Goal: Find specific page/section: Find specific page/section

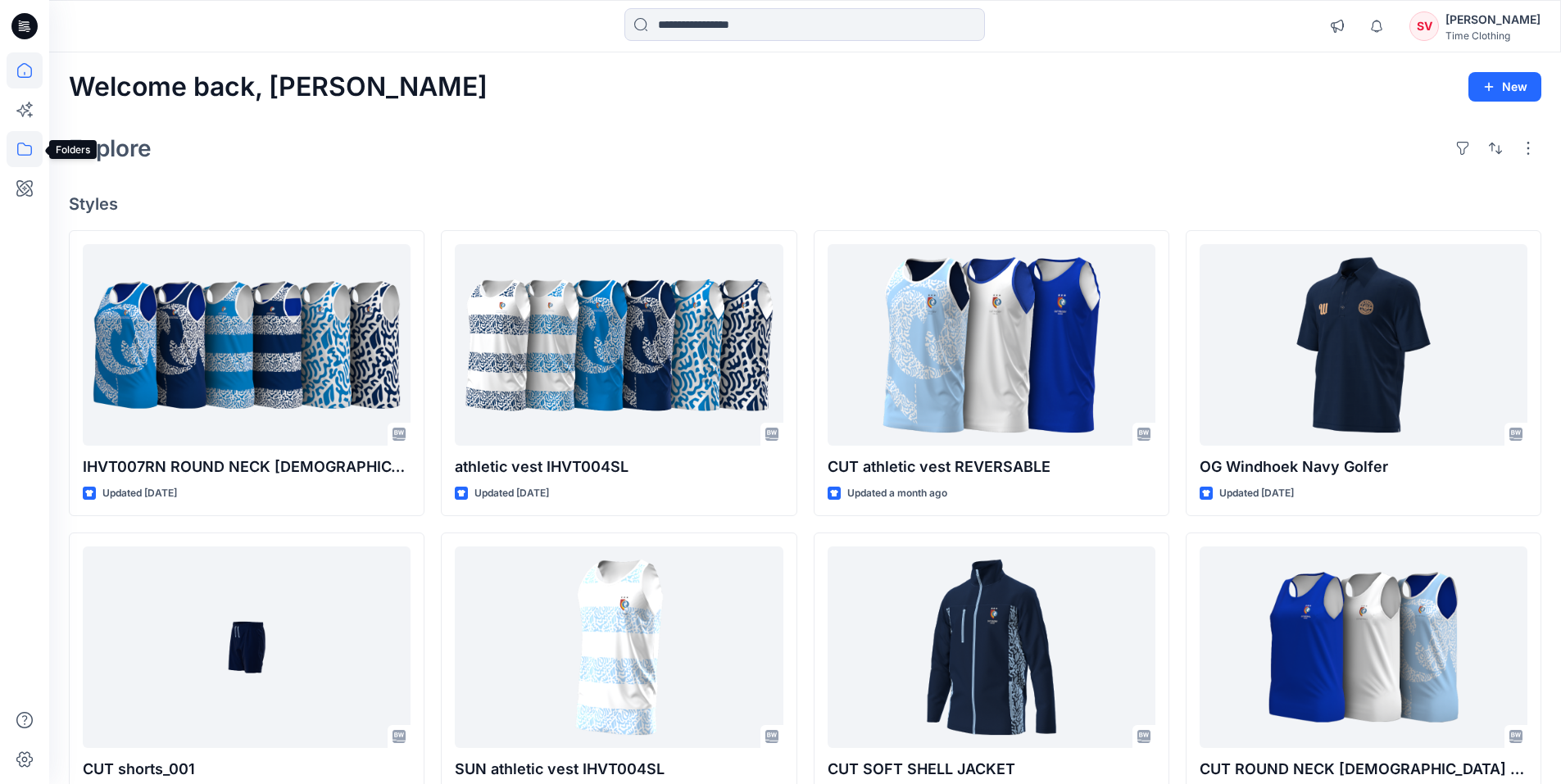
click at [39, 149] on icon at bounding box center [24, 149] width 36 height 36
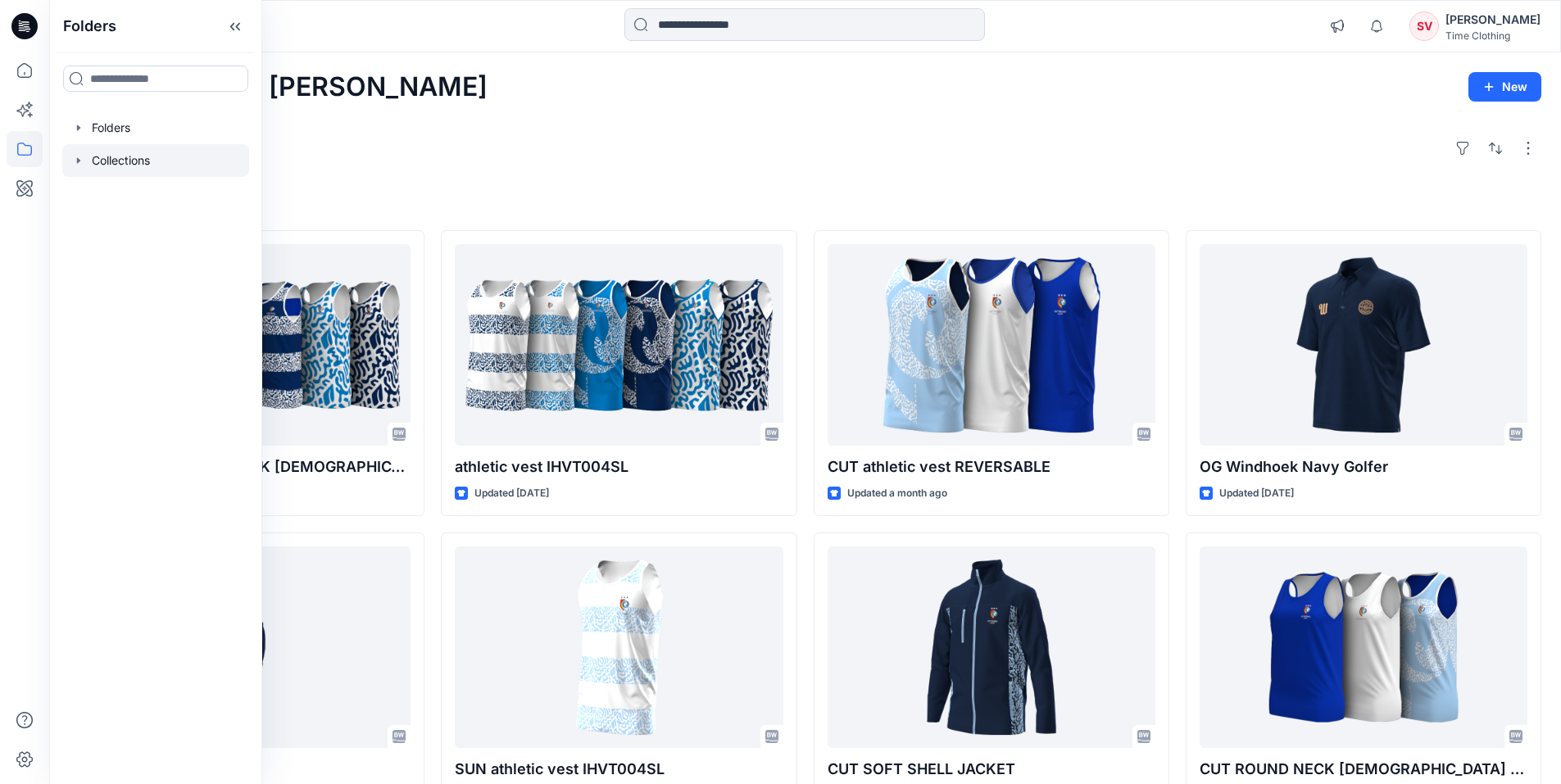
click at [81, 155] on icon "button" at bounding box center [78, 161] width 13 height 13
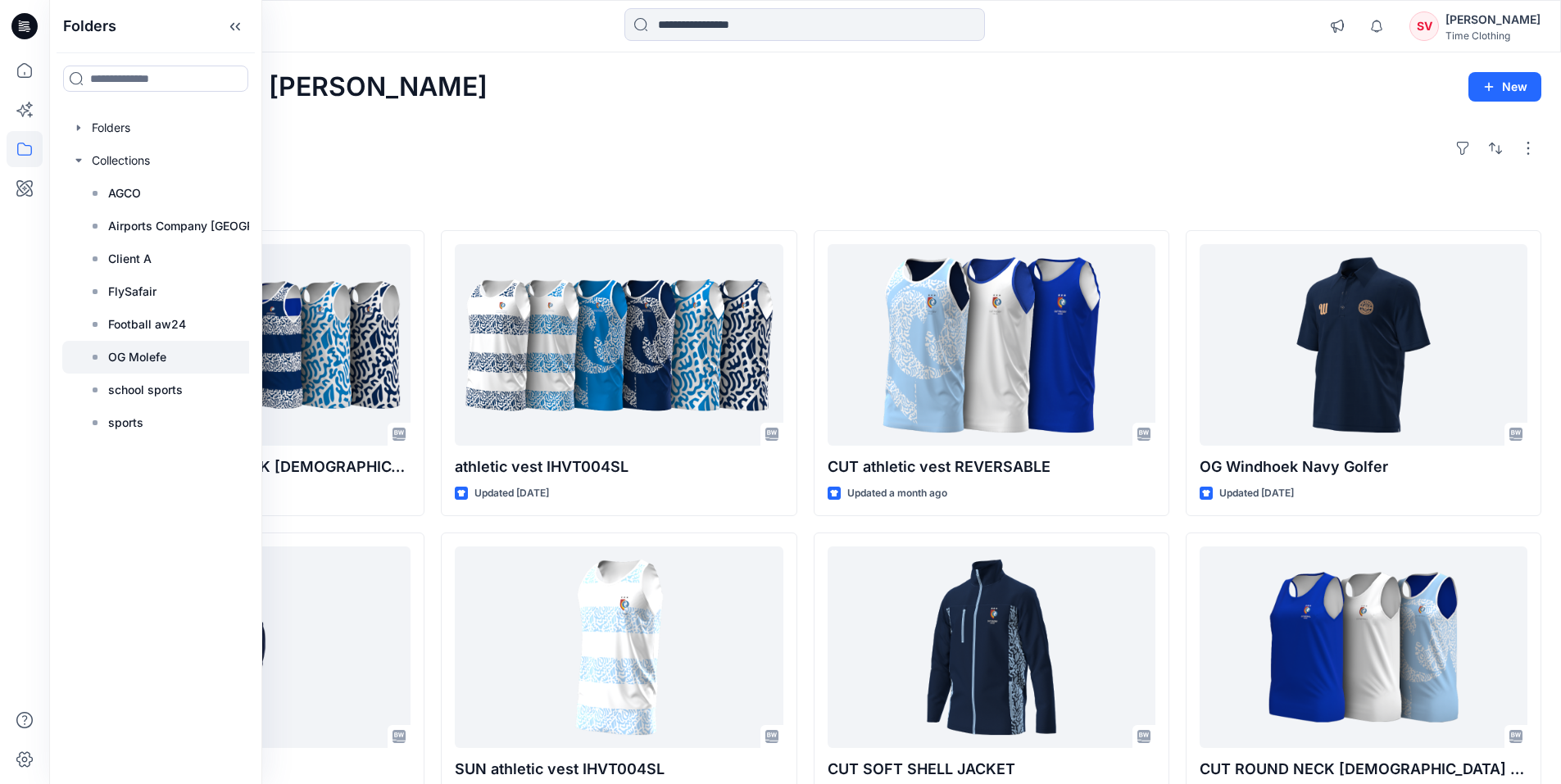
click at [147, 348] on p "OG Molefe" at bounding box center [138, 357] width 59 height 20
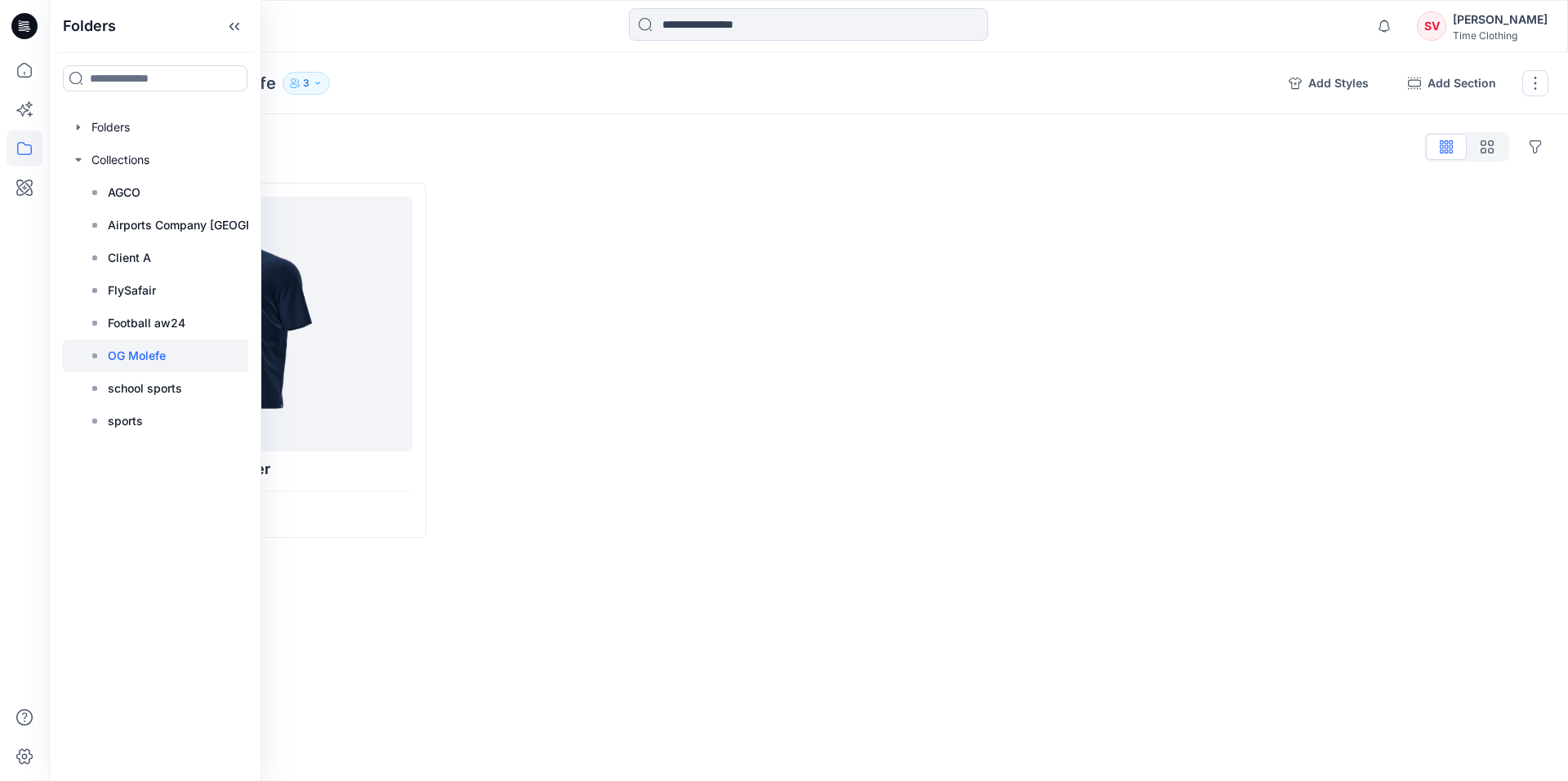
click at [518, 335] on div at bounding box center [621, 360] width 357 height 355
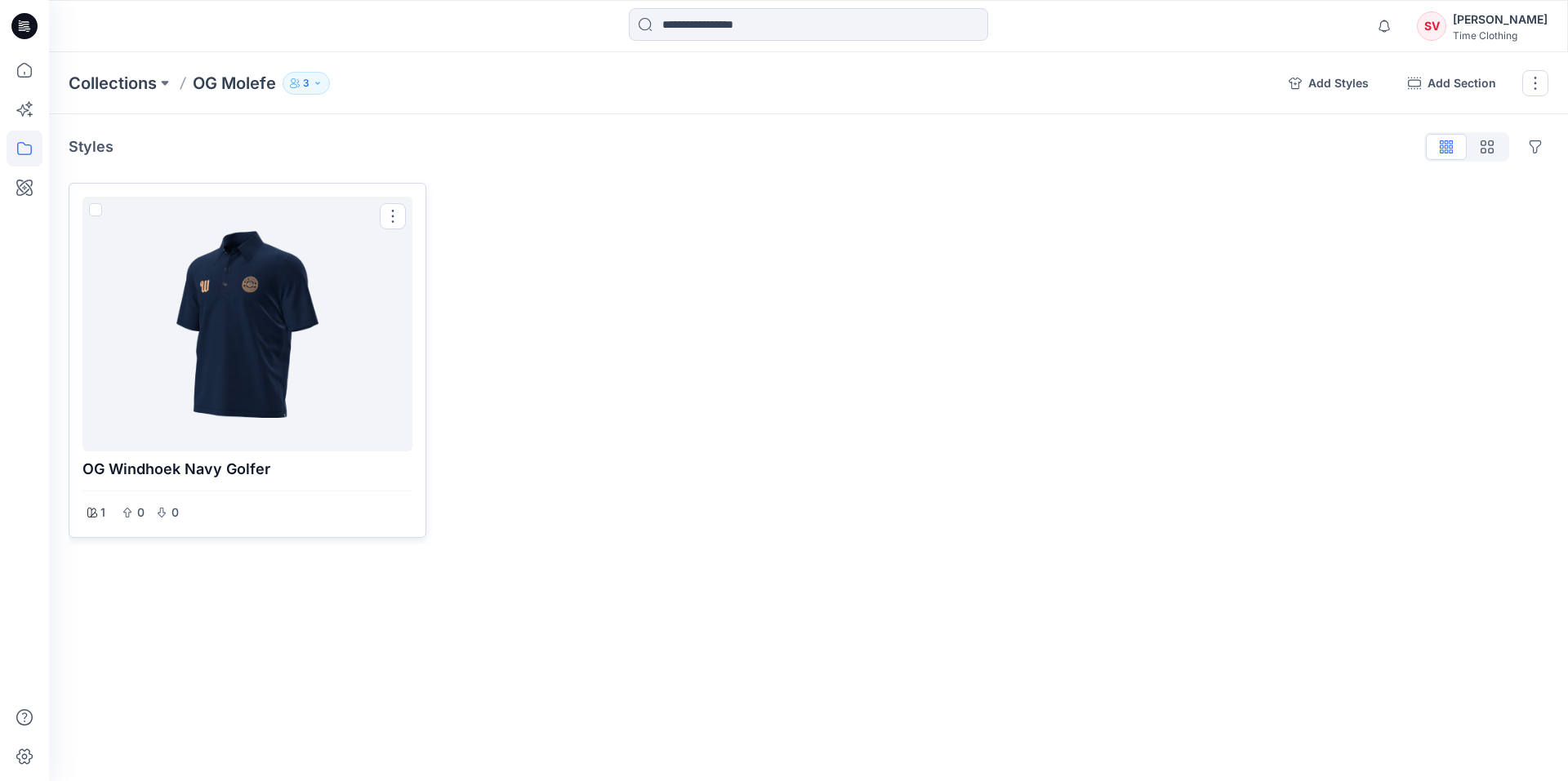
click at [350, 302] on div at bounding box center [248, 324] width 317 height 241
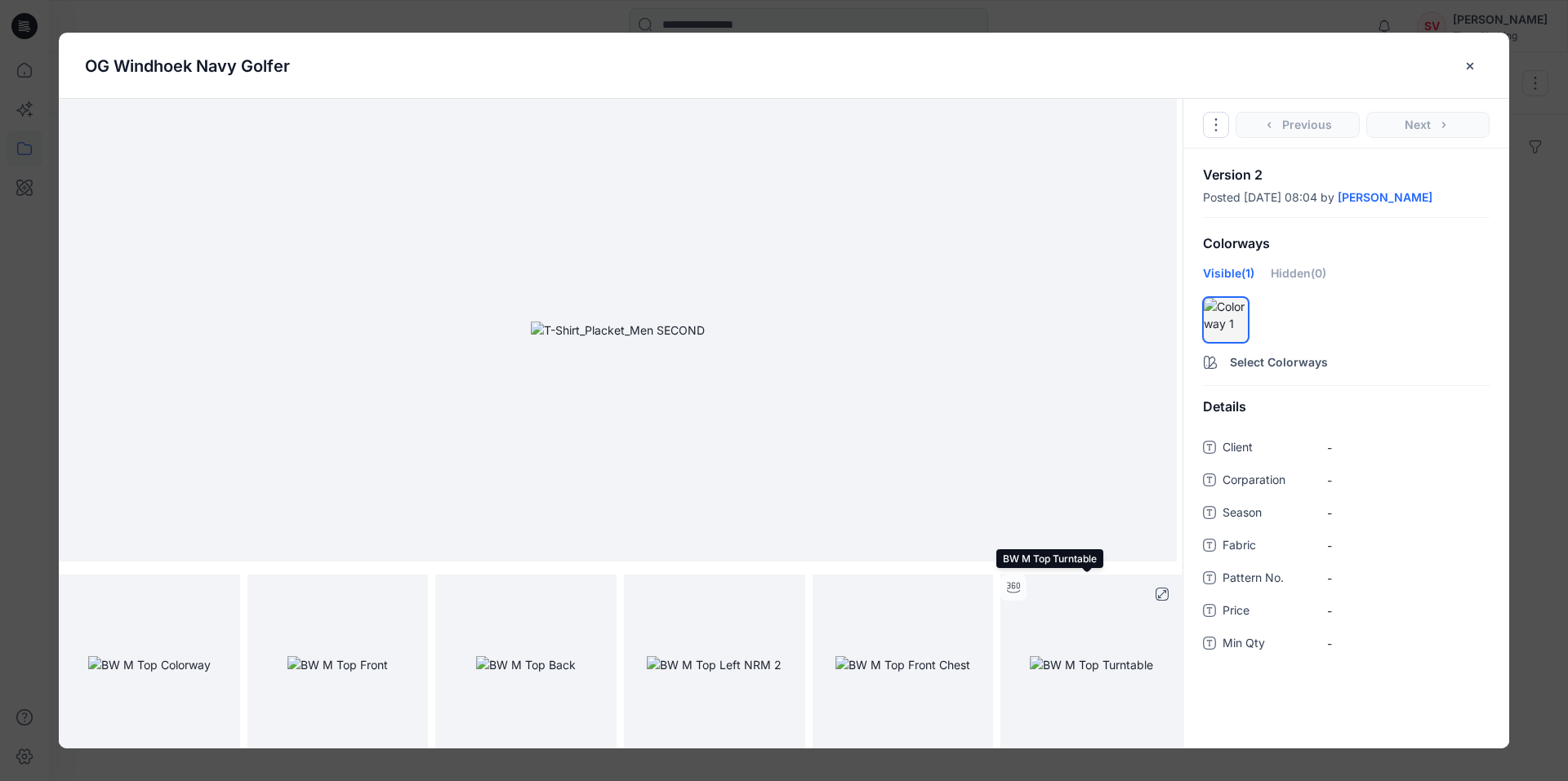
click at [1094, 673] on img at bounding box center [1091, 664] width 123 height 17
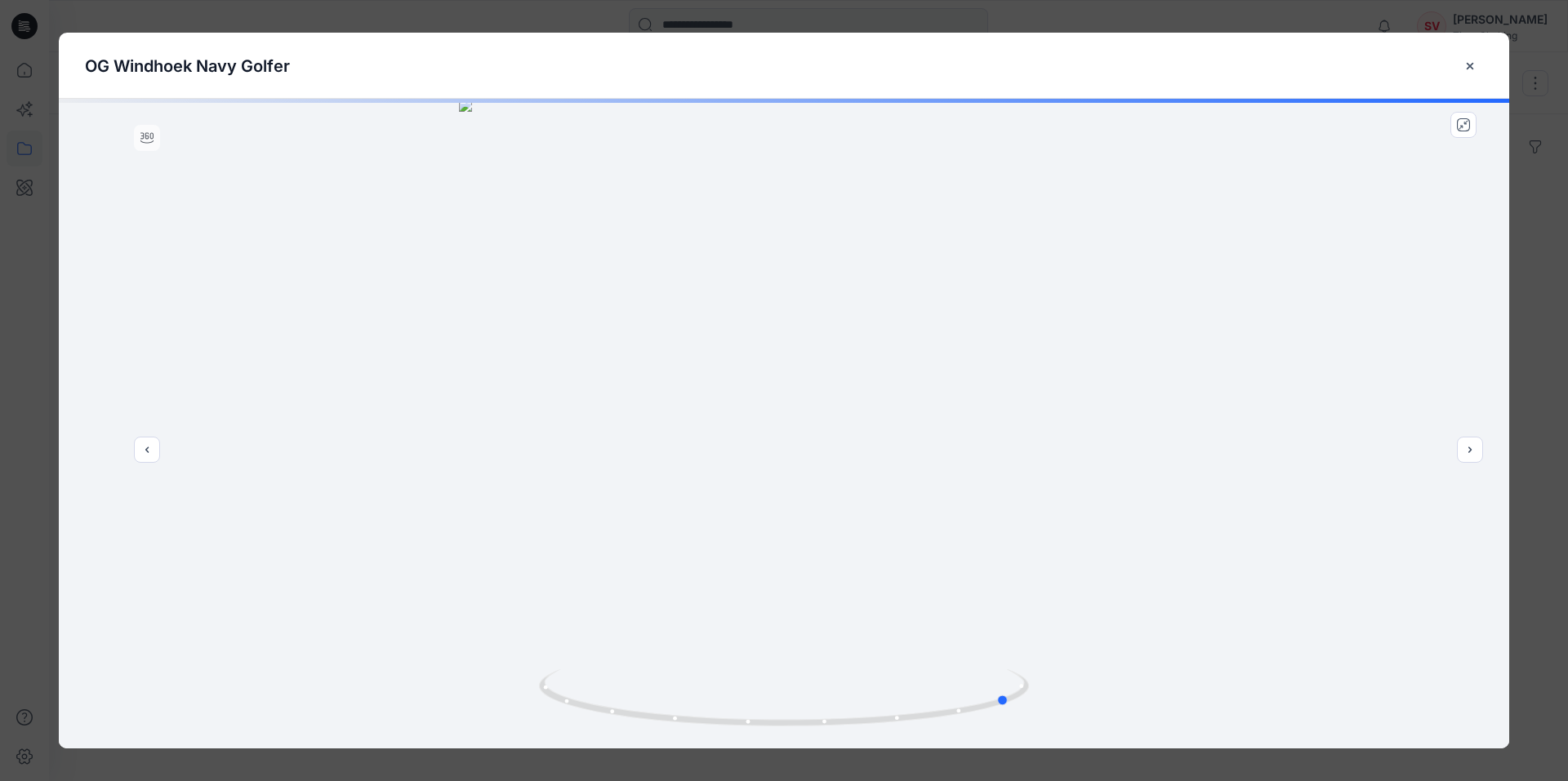
drag, startPoint x: 909, startPoint y: 408, endPoint x: 747, endPoint y: 417, distance: 162.2
click at [648, 405] on div at bounding box center [783, 424] width 1450 height 650
click at [1467, 457] on button "next" at bounding box center [1470, 450] width 27 height 27
click at [1472, 66] on icon "close-btn" at bounding box center [1470, 65] width 13 height 13
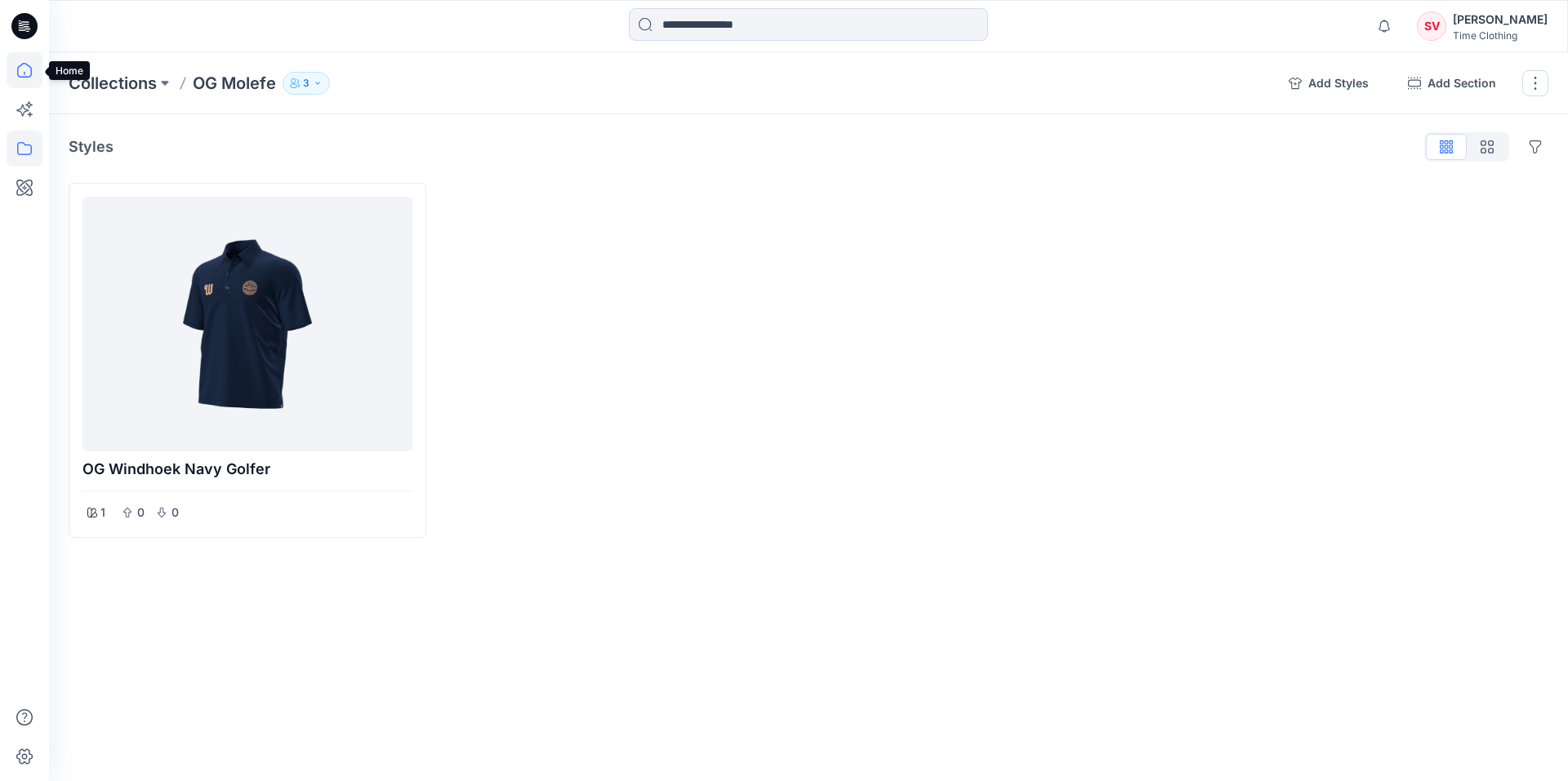
click at [27, 73] on icon at bounding box center [24, 70] width 36 height 36
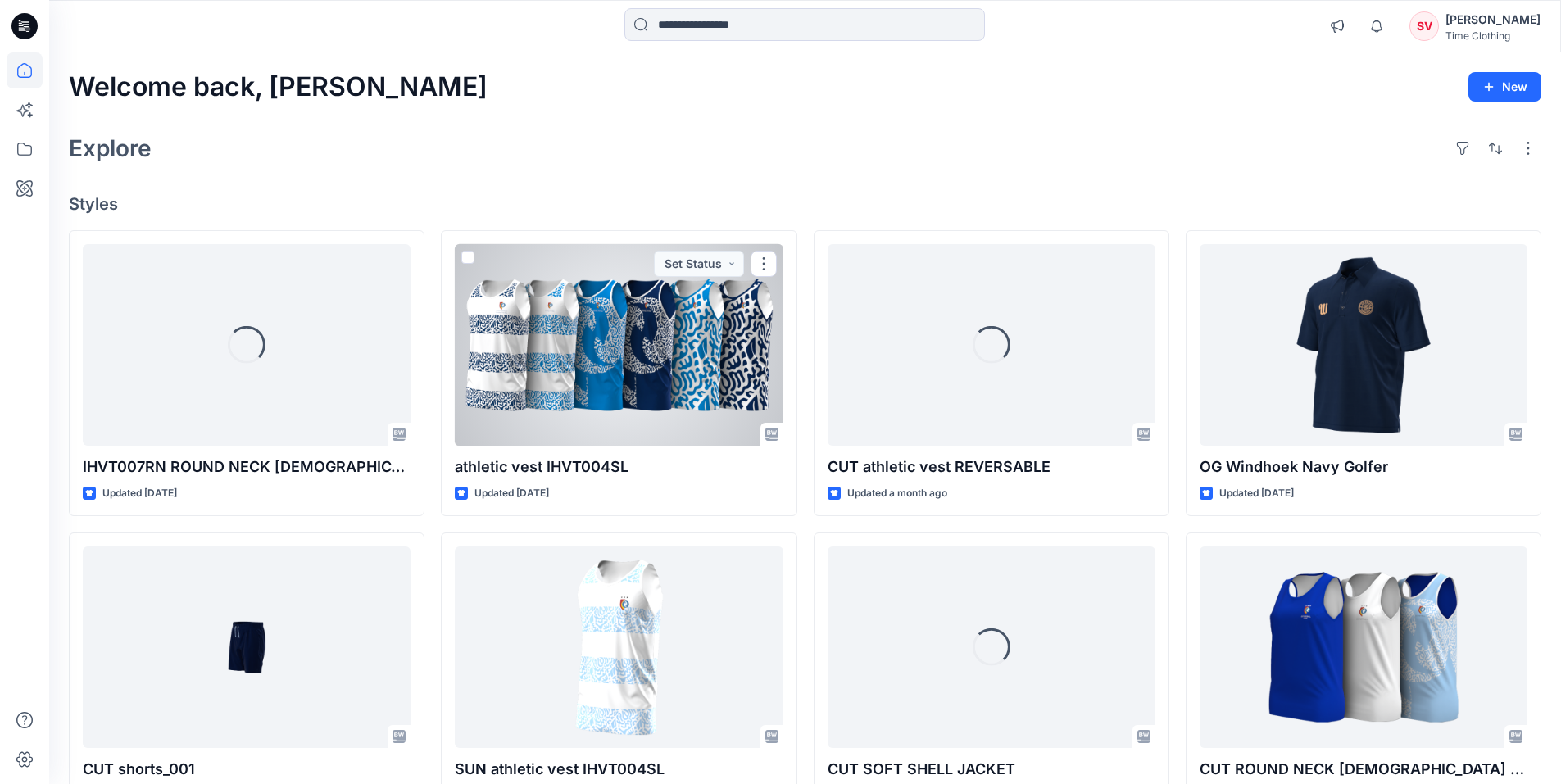
click at [629, 349] on div at bounding box center [618, 345] width 328 height 202
